Goal: Task Accomplishment & Management: Manage account settings

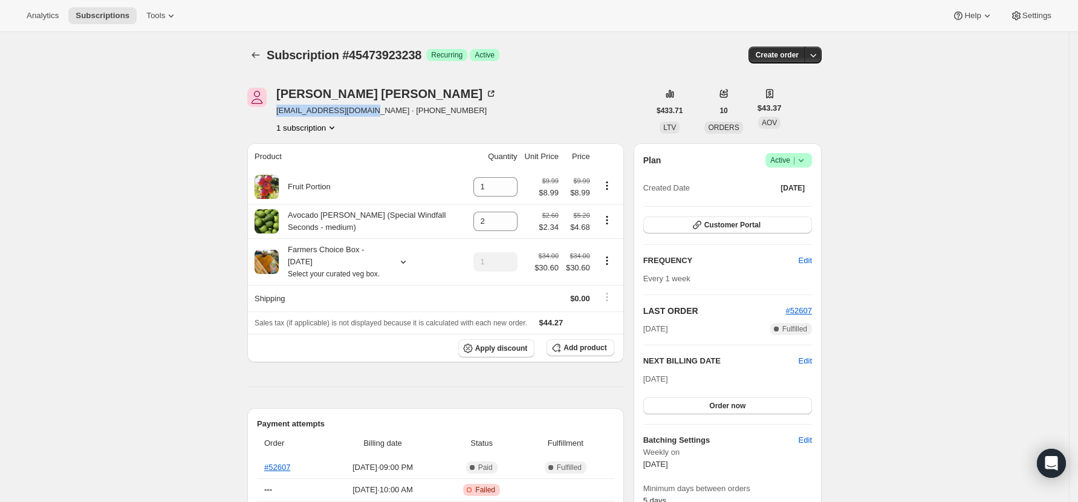
drag, startPoint x: 360, startPoint y: 111, endPoint x: 280, endPoint y: 106, distance: 79.9
click at [280, 106] on span "jess.b94@hotmail.co.nz · +64212347575" at bounding box center [386, 111] width 221 height 12
copy span "jess.b94@hotmail.co.nz"
click at [253, 50] on icon "Subscriptions" at bounding box center [256, 55] width 12 height 12
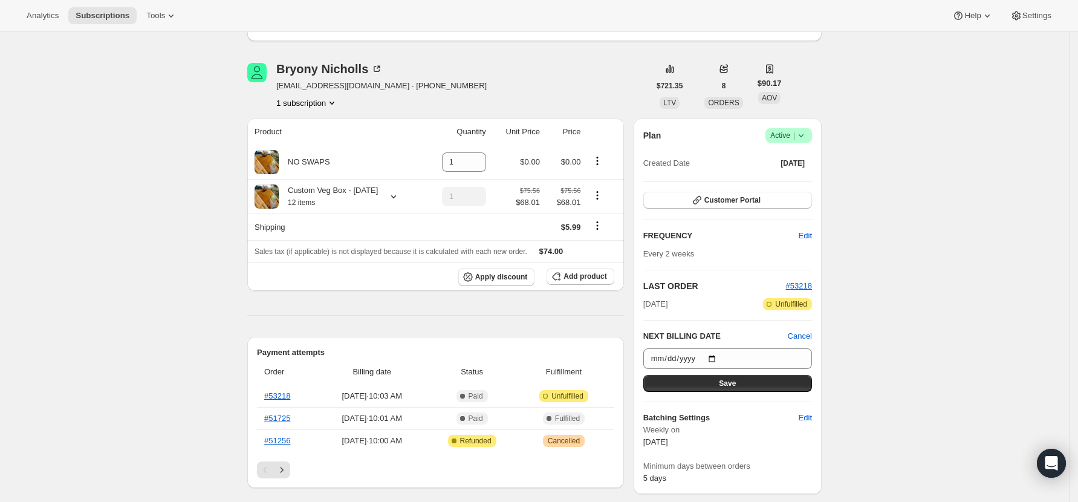
scroll to position [161, 0]
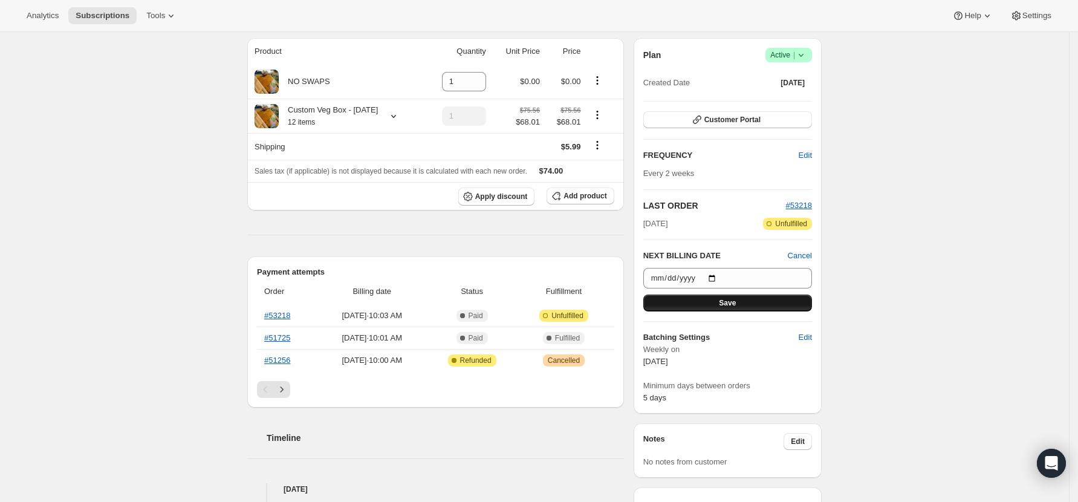
click at [769, 300] on button "Save" at bounding box center [727, 302] width 169 height 17
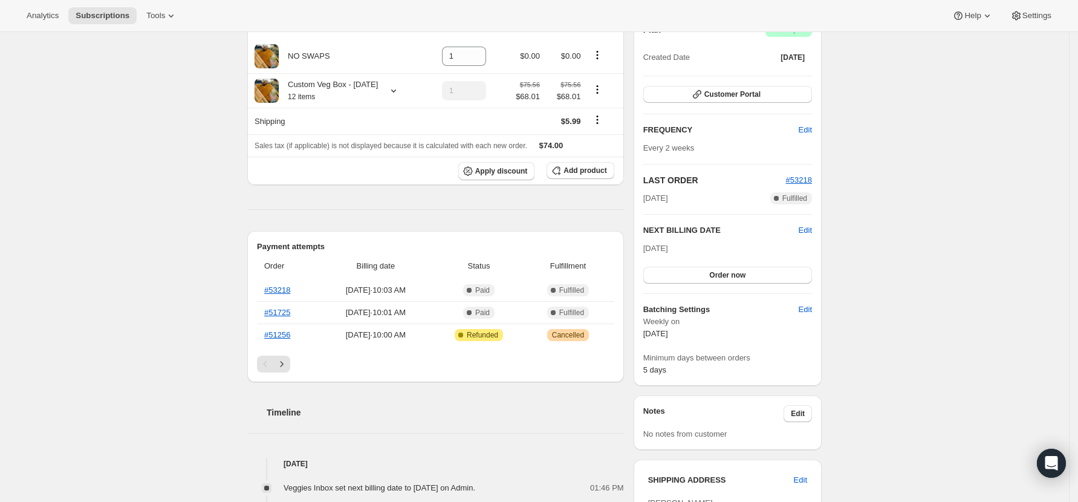
scroll to position [0, 0]
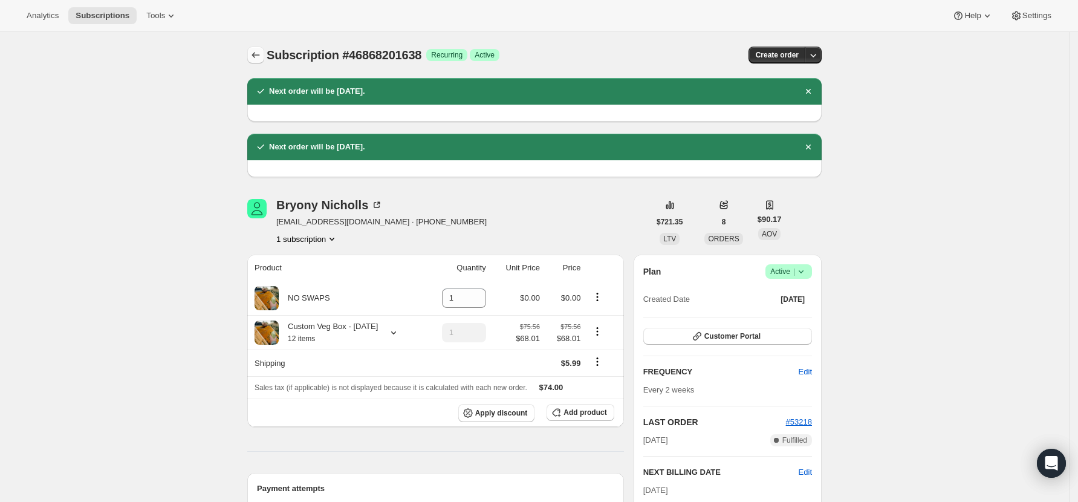
click at [257, 59] on icon "Subscriptions" at bounding box center [256, 55] width 12 height 12
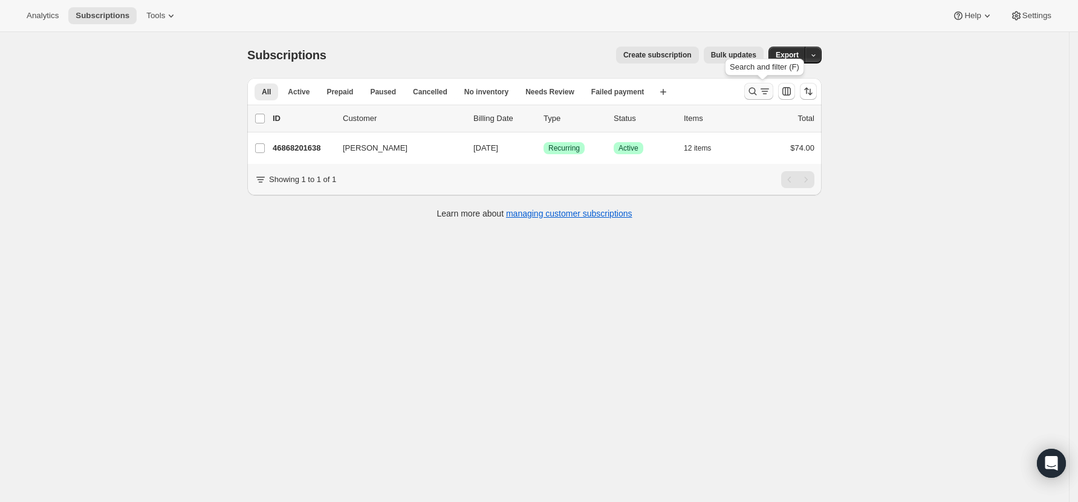
click at [753, 89] on icon "Search and filter results" at bounding box center [753, 91] width 12 height 12
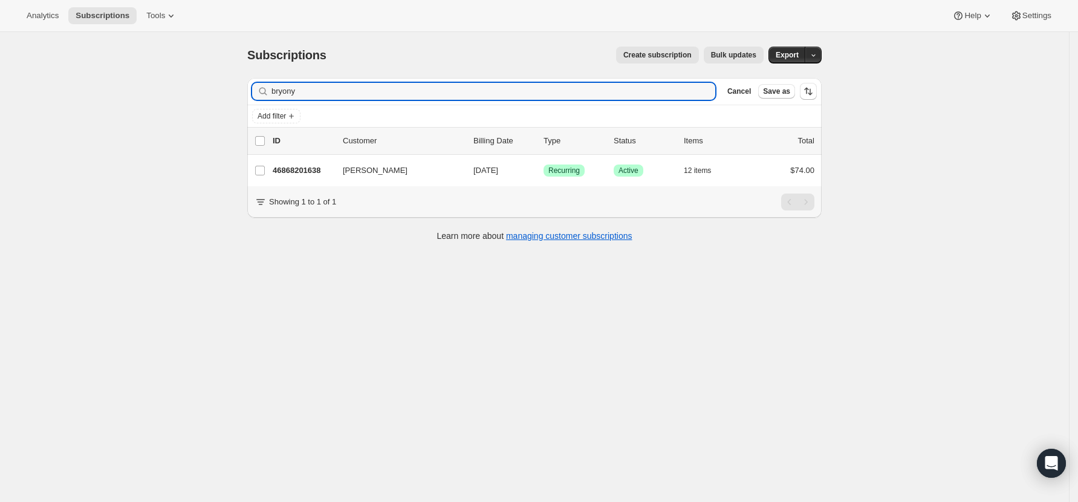
drag, startPoint x: 311, startPoint y: 94, endPoint x: 135, endPoint y: 93, distance: 175.3
click at [135, 93] on div "Subscriptions. This page is ready Subscriptions Create subscription Bulk update…" at bounding box center [534, 283] width 1069 height 502
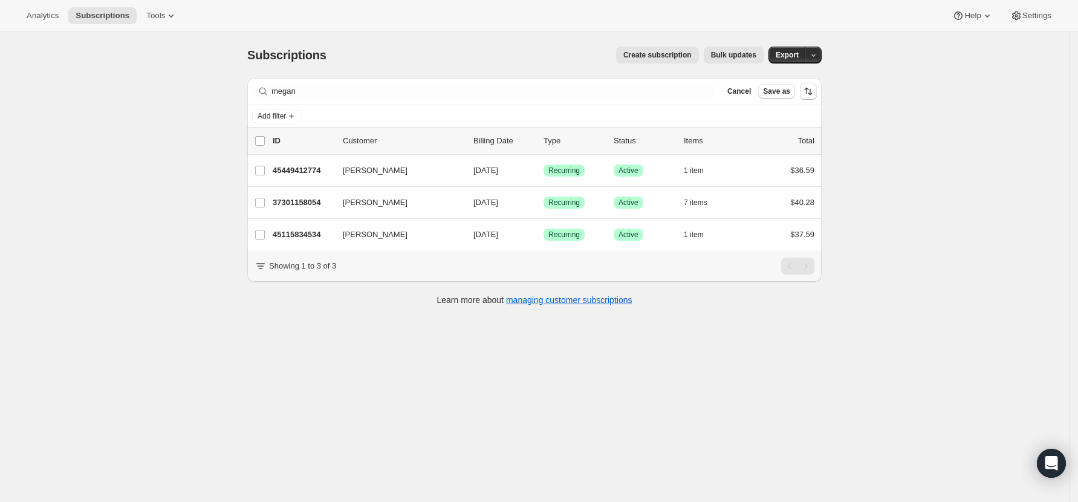
click at [331, 79] on div "Filter subscribers [PERSON_NAME] Cancel Save as" at bounding box center [534, 91] width 574 height 27
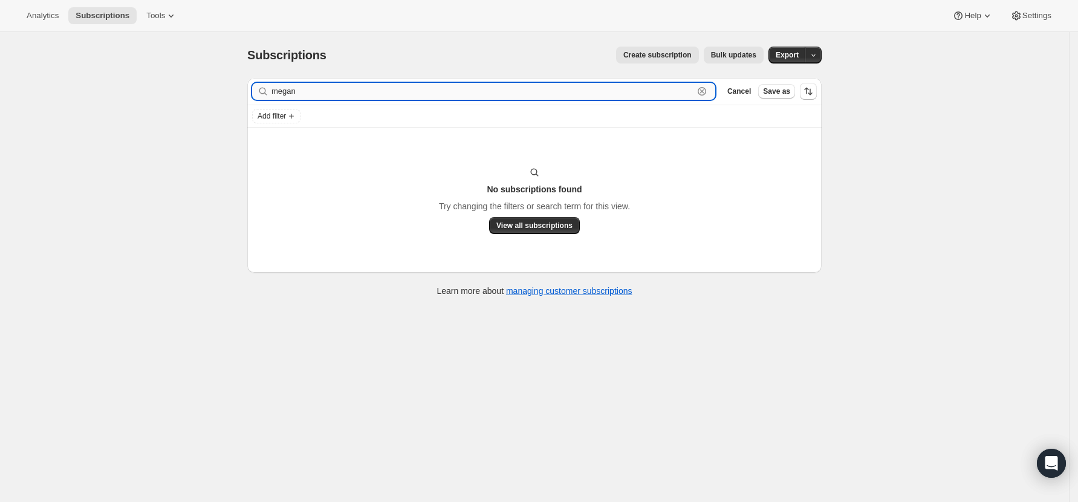
type input "megan"
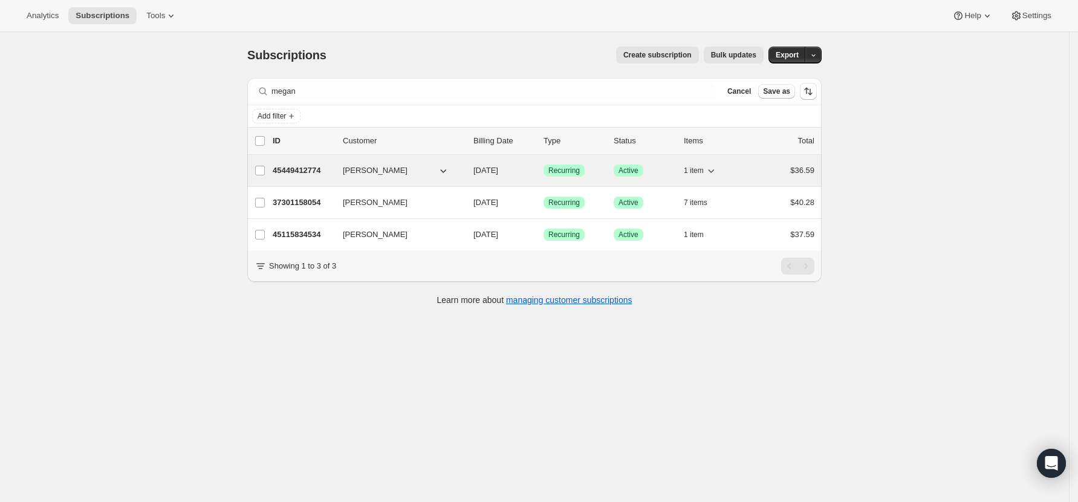
click at [304, 169] on p "45449412774" at bounding box center [303, 170] width 60 height 12
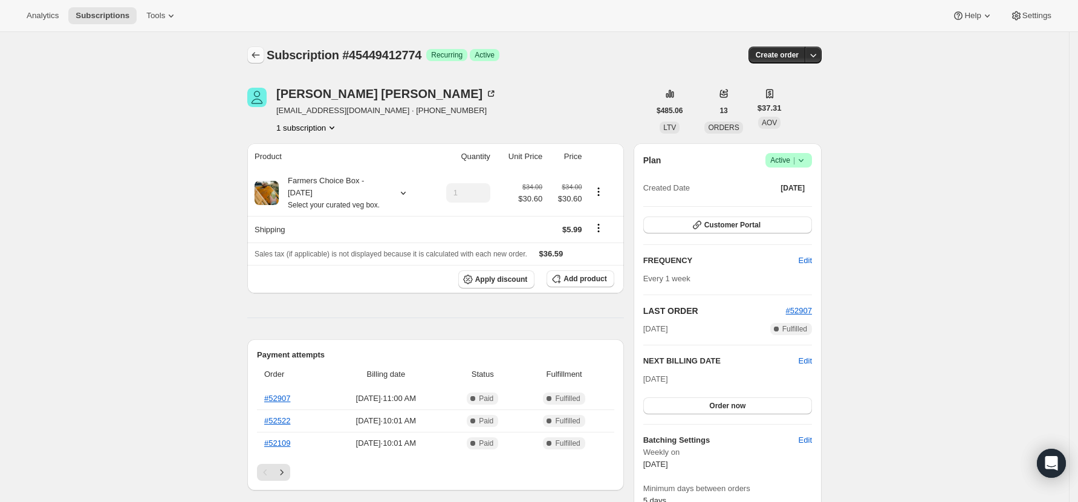
click at [257, 54] on icon "Subscriptions" at bounding box center [256, 55] width 12 height 12
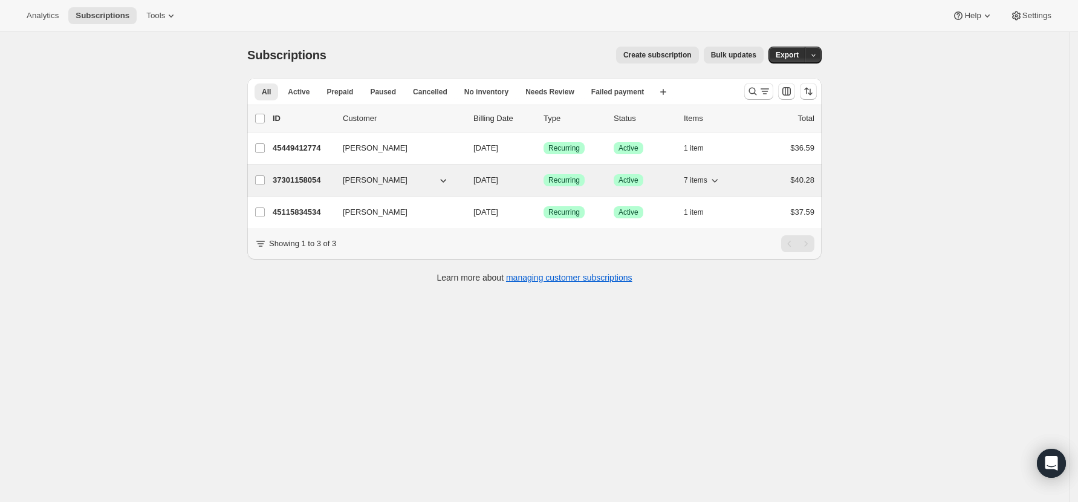
click at [288, 181] on p "37301158054" at bounding box center [303, 180] width 60 height 12
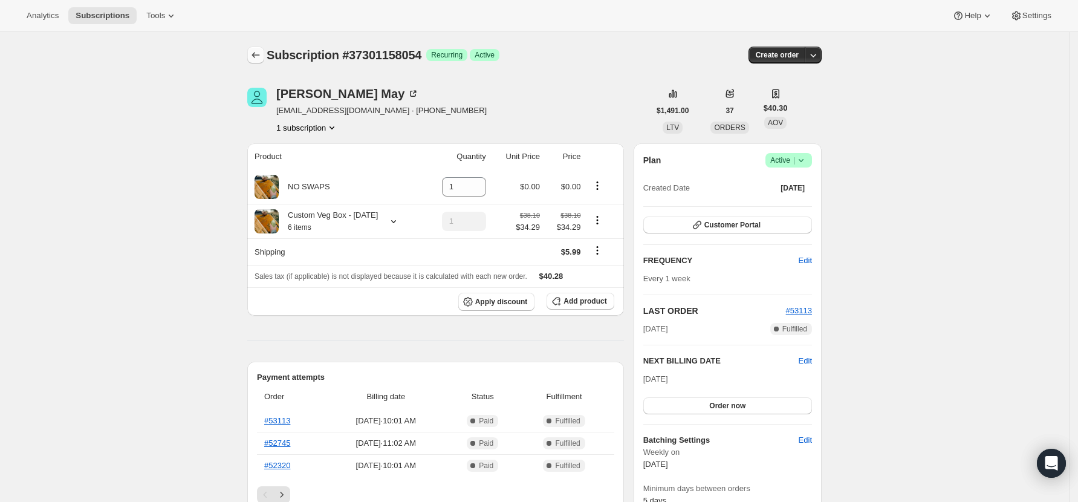
click at [264, 51] on button "Subscriptions" at bounding box center [255, 55] width 17 height 17
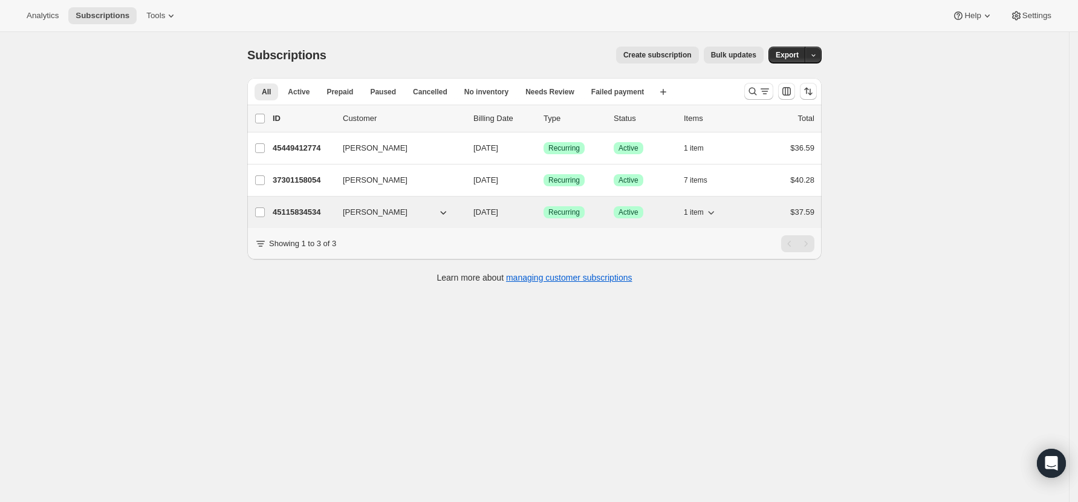
click at [302, 215] on p "45115834534" at bounding box center [303, 212] width 60 height 12
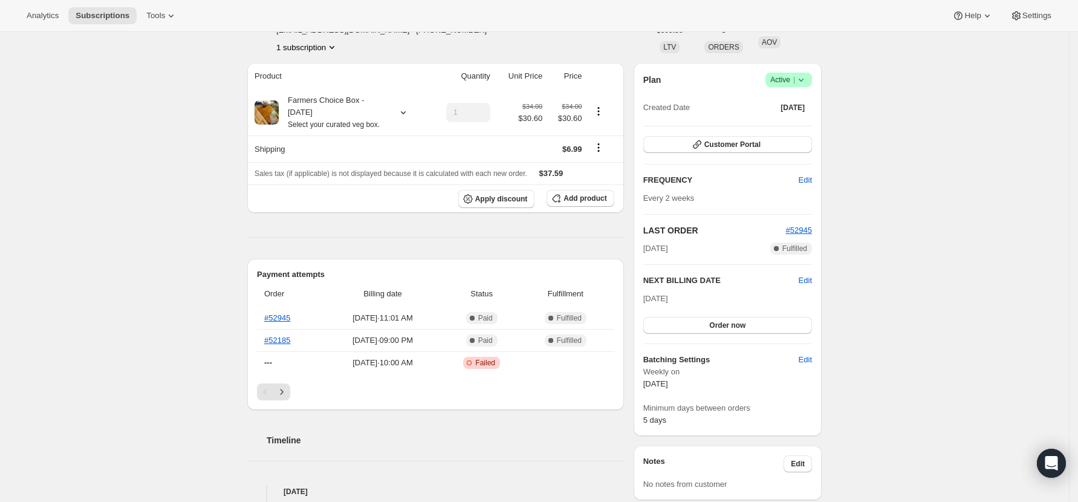
scroll to position [161, 0]
